Goal: Task Accomplishment & Management: Manage account settings

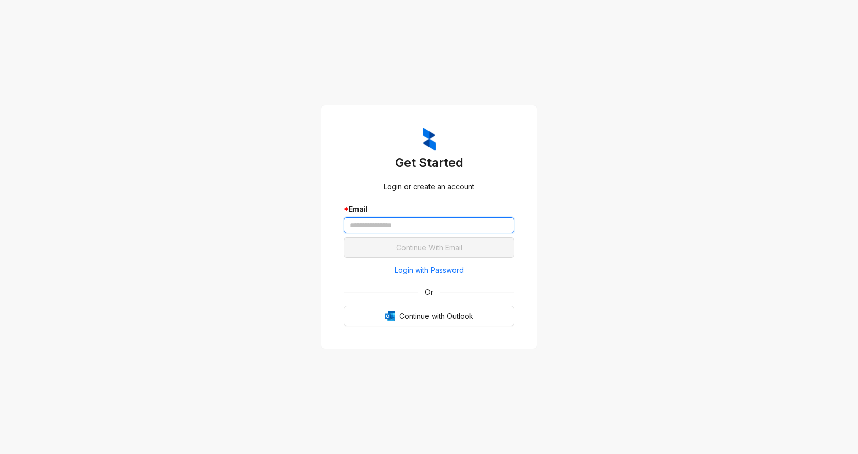
click at [359, 225] on input "text" at bounding box center [429, 225] width 171 height 16
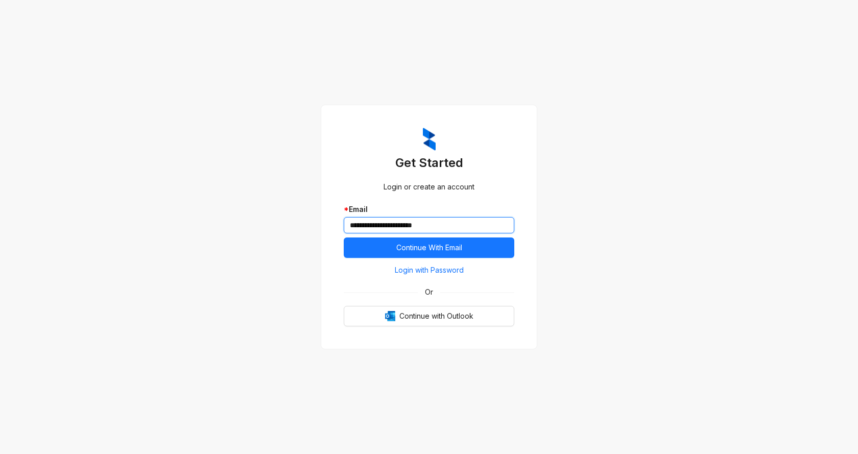
type input "**********"
click at [344, 237] on button "Continue With Email" at bounding box center [429, 247] width 171 height 20
click at [446, 271] on span "Login with Password" at bounding box center [429, 269] width 69 height 11
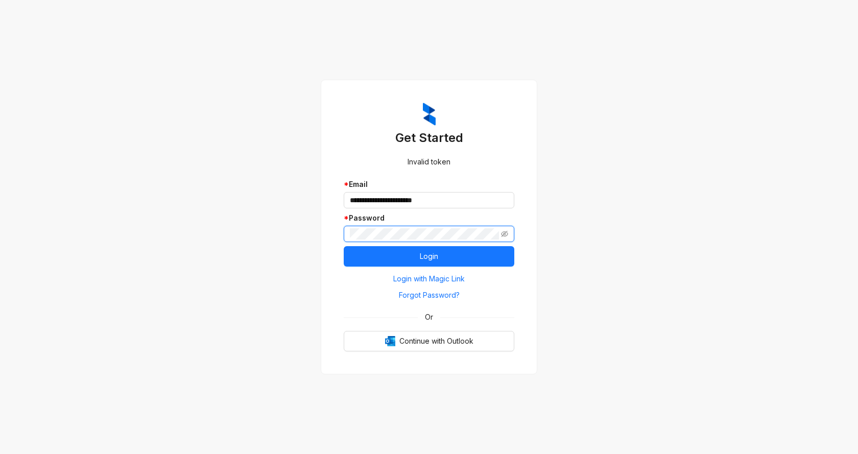
click at [344, 246] on button "Login" at bounding box center [429, 256] width 171 height 20
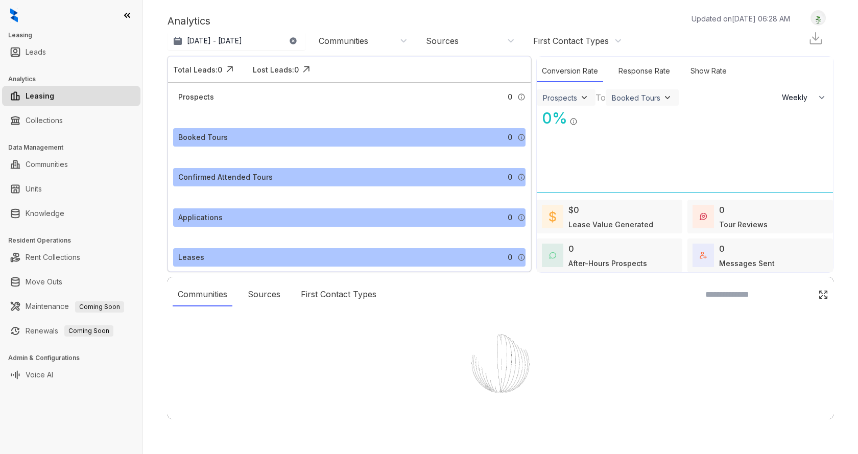
select select "******"
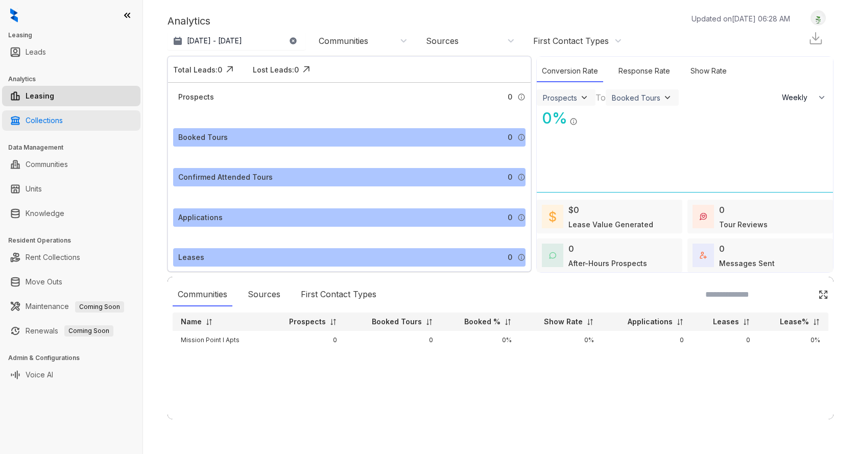
click at [63, 129] on link "Collections" at bounding box center [44, 120] width 37 height 20
click at [44, 121] on link "Collections" at bounding box center [44, 120] width 37 height 20
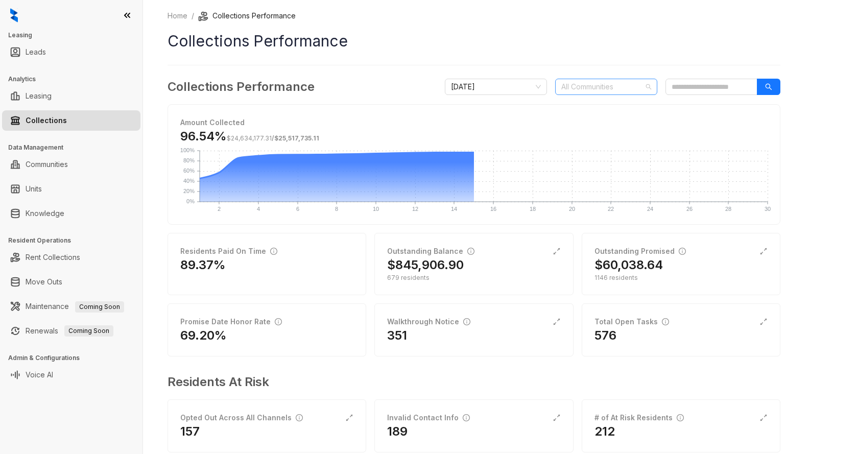
click at [615, 84] on div at bounding box center [600, 87] width 87 height 14
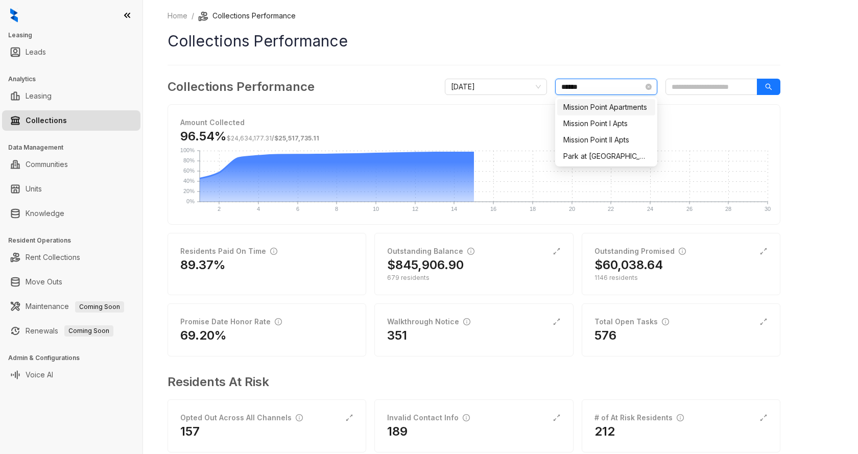
type input "*******"
click at [618, 120] on div "Mission Point I Apts" at bounding box center [606, 123] width 86 height 11
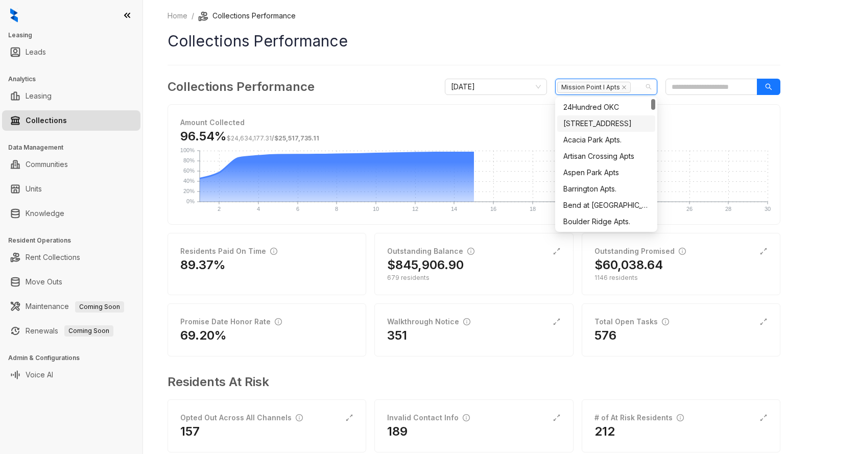
click at [751, 123] on span "Amount Collected" at bounding box center [473, 122] width 587 height 11
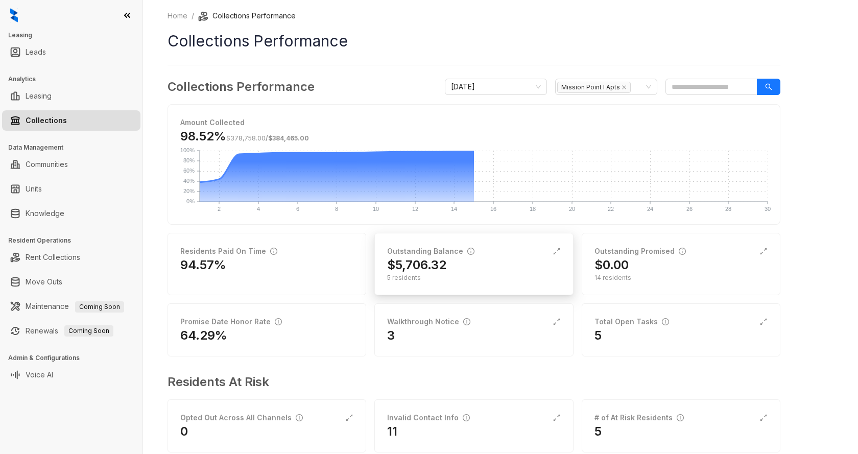
click at [472, 265] on div "$5,706.32" at bounding box center [473, 265] width 173 height 16
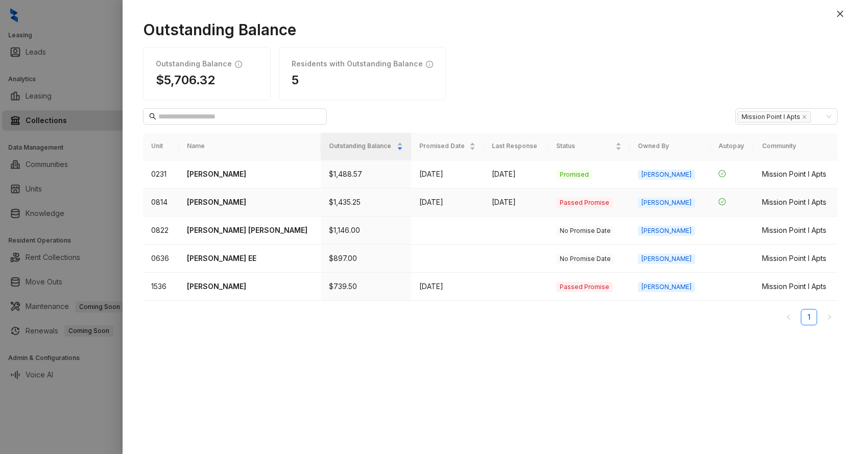
click at [232, 203] on p "Ryan Gallimore" at bounding box center [250, 202] width 126 height 11
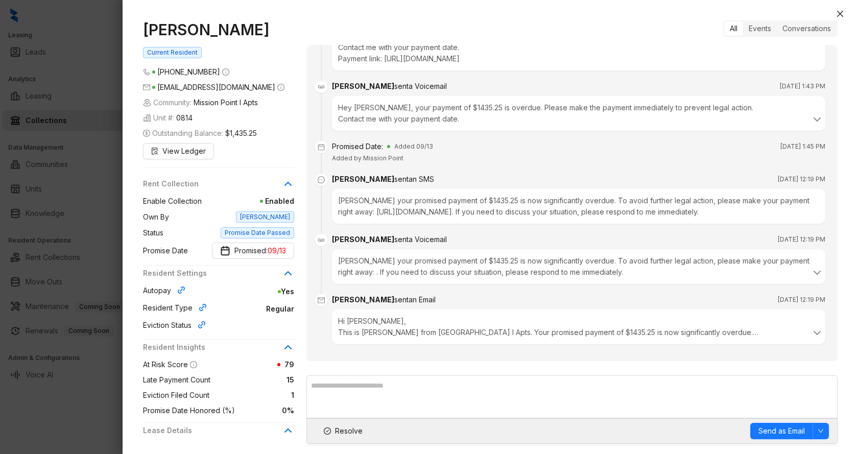
scroll to position [4522, 0]
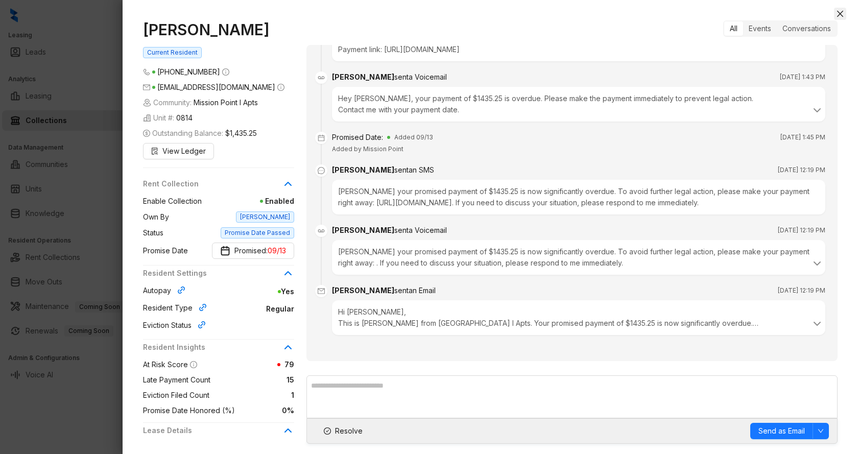
click at [839, 13] on icon "close" at bounding box center [840, 14] width 6 height 6
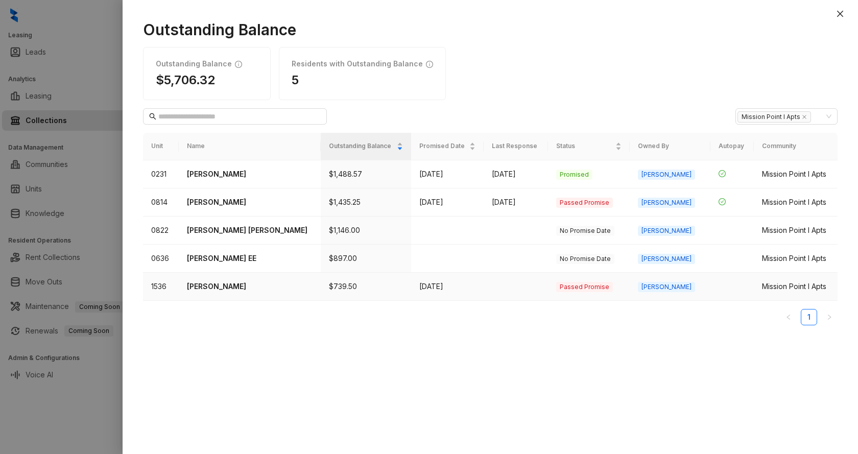
click at [275, 289] on p "Sergio Nelson" at bounding box center [250, 286] width 126 height 11
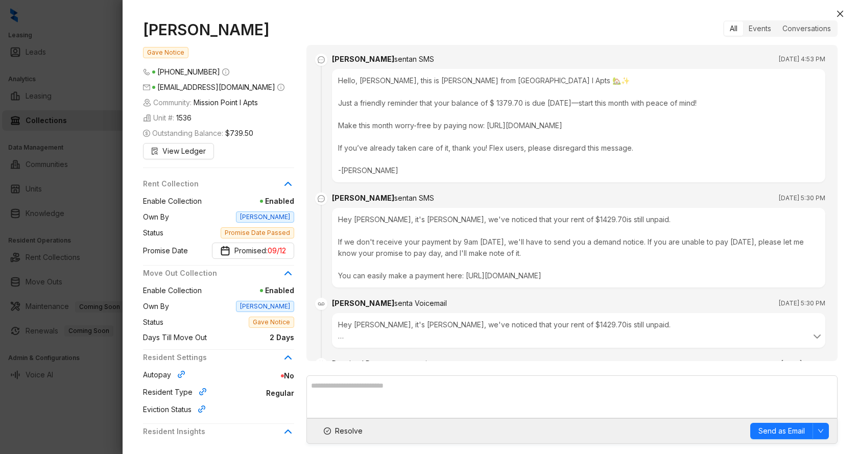
scroll to position [5077, 0]
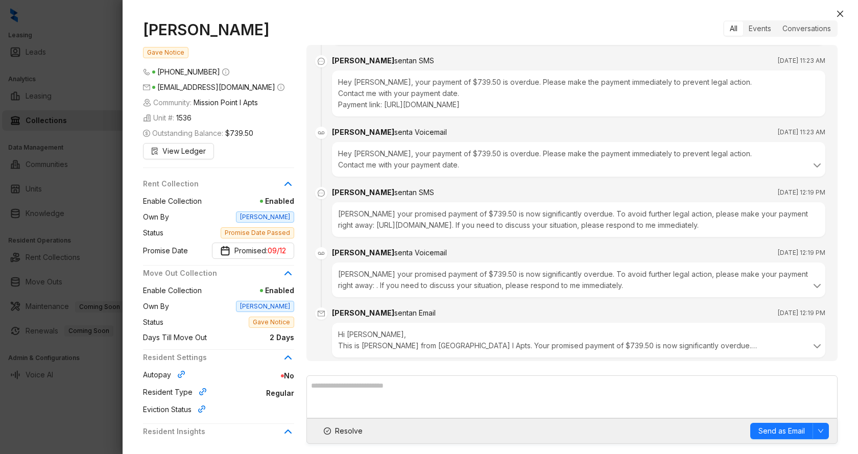
click at [96, 155] on div at bounding box center [429, 227] width 858 height 454
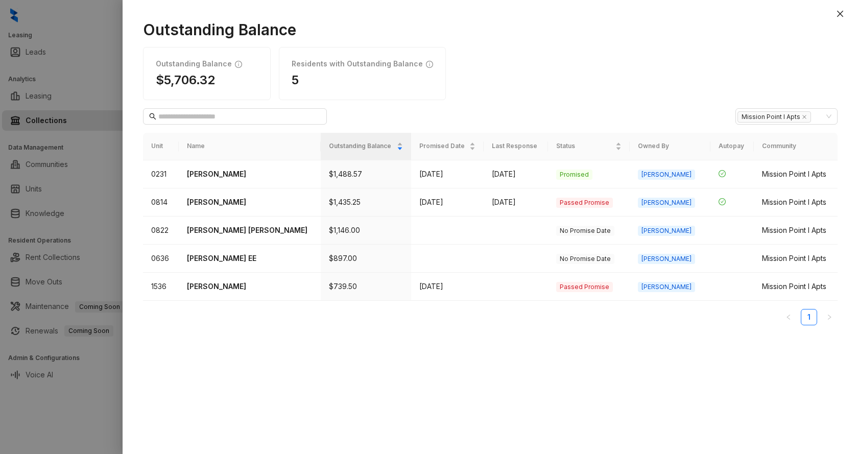
click at [98, 155] on div at bounding box center [429, 227] width 858 height 454
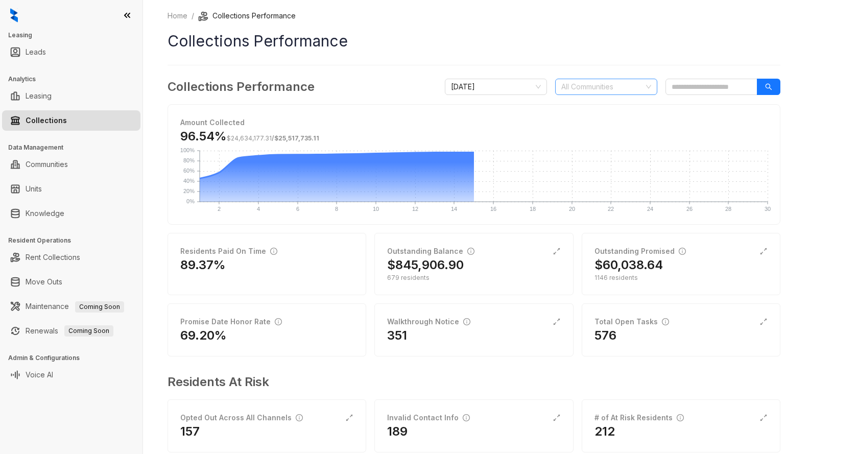
click at [581, 86] on div at bounding box center [600, 87] width 87 height 14
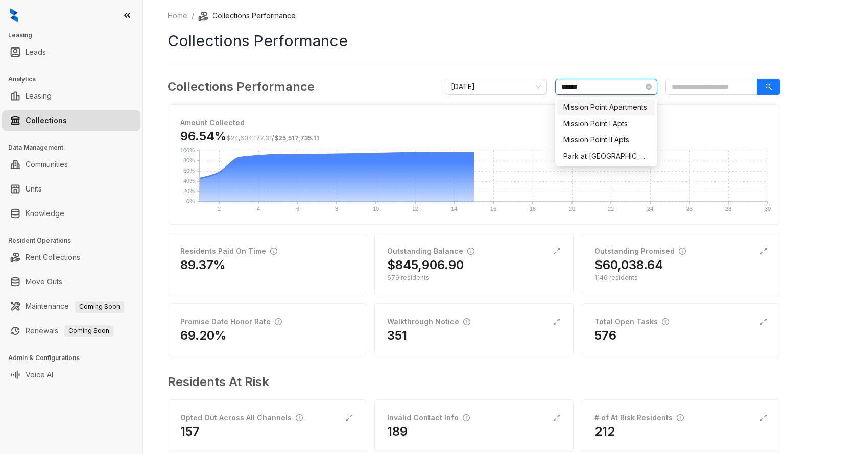
type input "*******"
click at [613, 140] on div "Mission Point II Apts" at bounding box center [606, 139] width 86 height 11
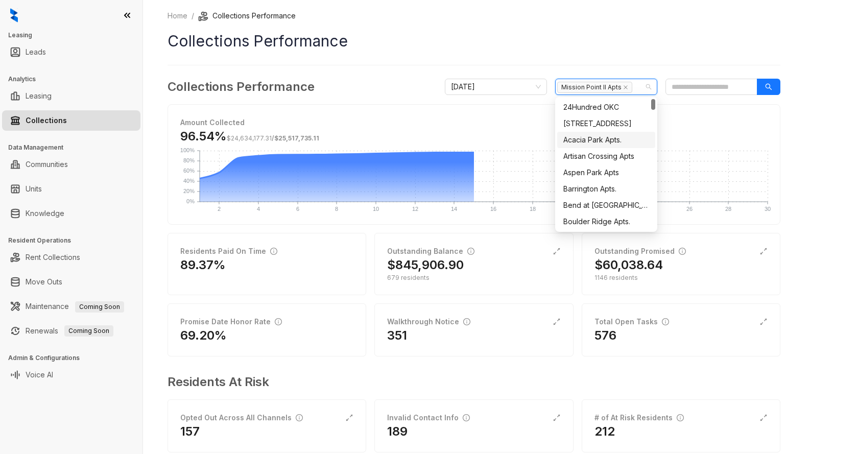
click at [718, 114] on div "Amount Collected 96.54% $24,634,177.31 / $25,517,735.11 2 2 4 4 6 6 8 8 10 10 1…" at bounding box center [474, 164] width 612 height 119
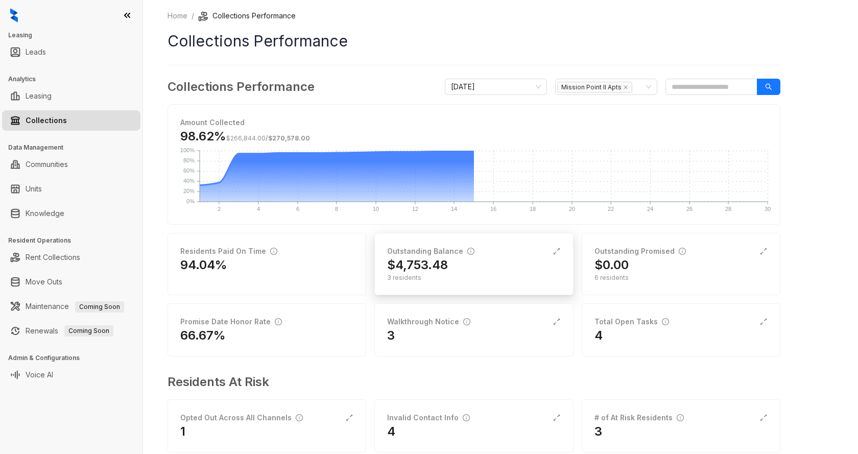
click at [440, 258] on h2 "$4,753.48" at bounding box center [417, 265] width 61 height 16
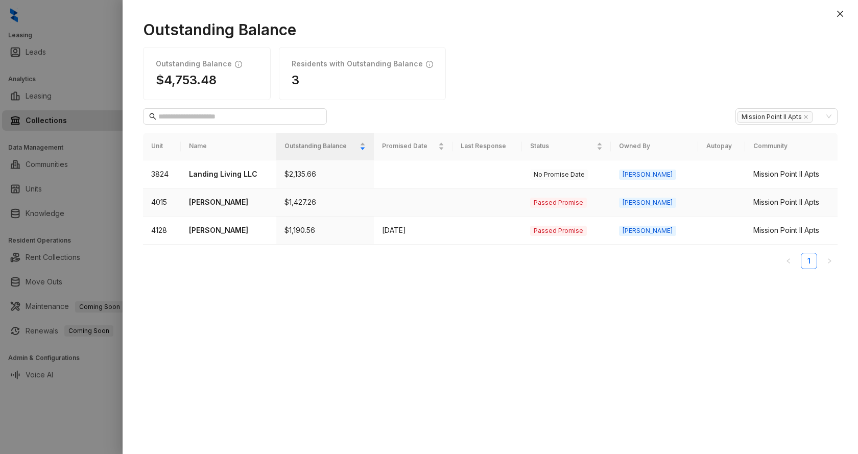
click at [417, 199] on td at bounding box center [413, 202] width 79 height 28
click at [240, 203] on p "Katisa Boyd" at bounding box center [228, 202] width 79 height 11
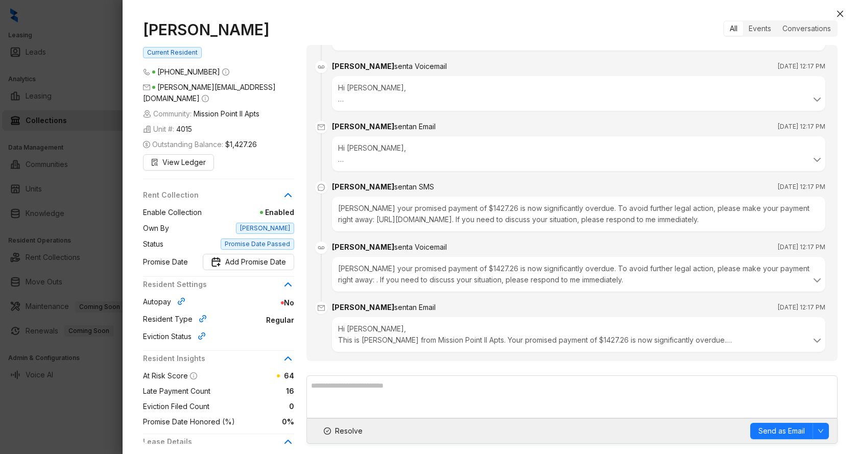
scroll to position [3877, 0]
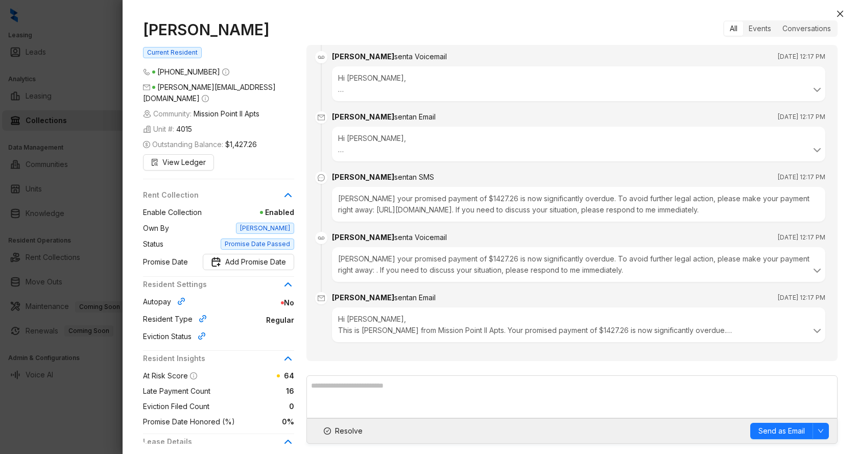
click at [88, 199] on div at bounding box center [429, 227] width 858 height 454
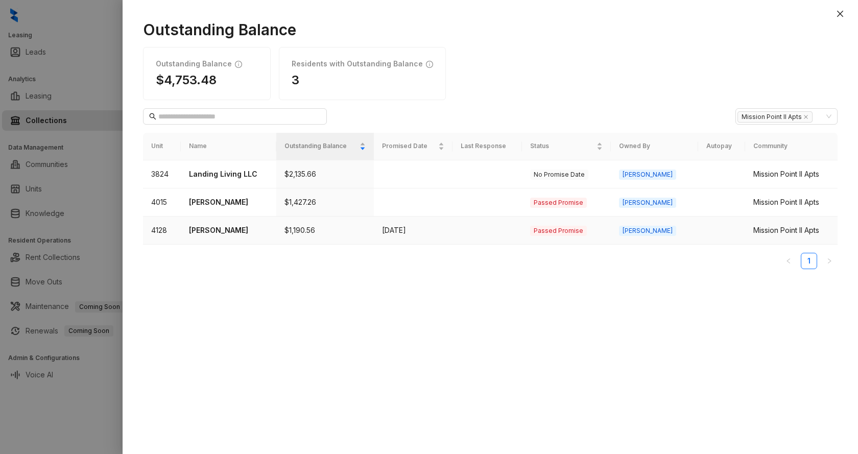
click at [231, 229] on p "Lauren Martin" at bounding box center [228, 230] width 79 height 11
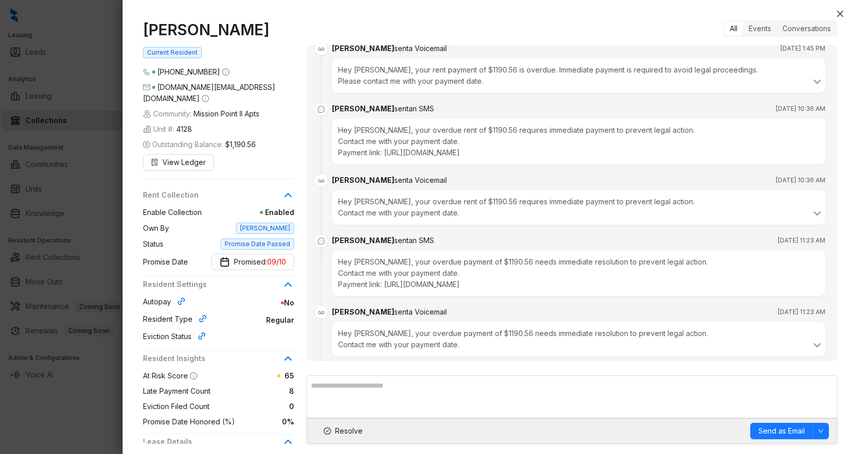
scroll to position [2821, 0]
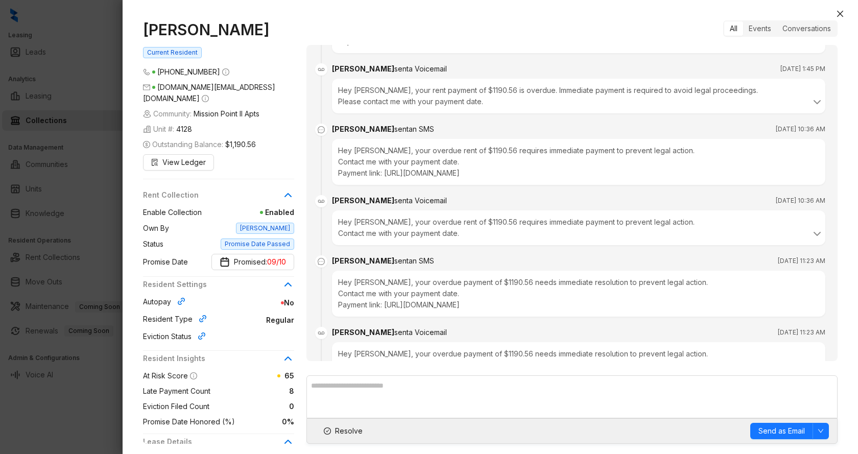
click at [94, 182] on div at bounding box center [429, 227] width 858 height 454
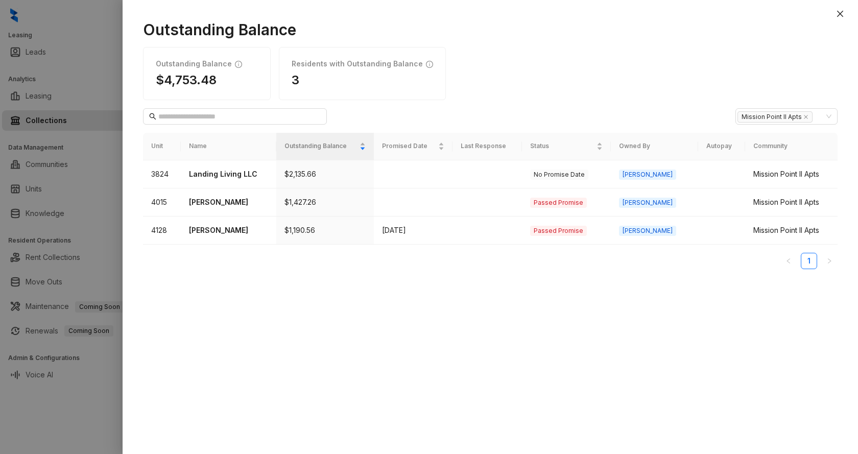
click at [91, 96] on div at bounding box center [429, 227] width 858 height 454
